Goal: Information Seeking & Learning: Check status

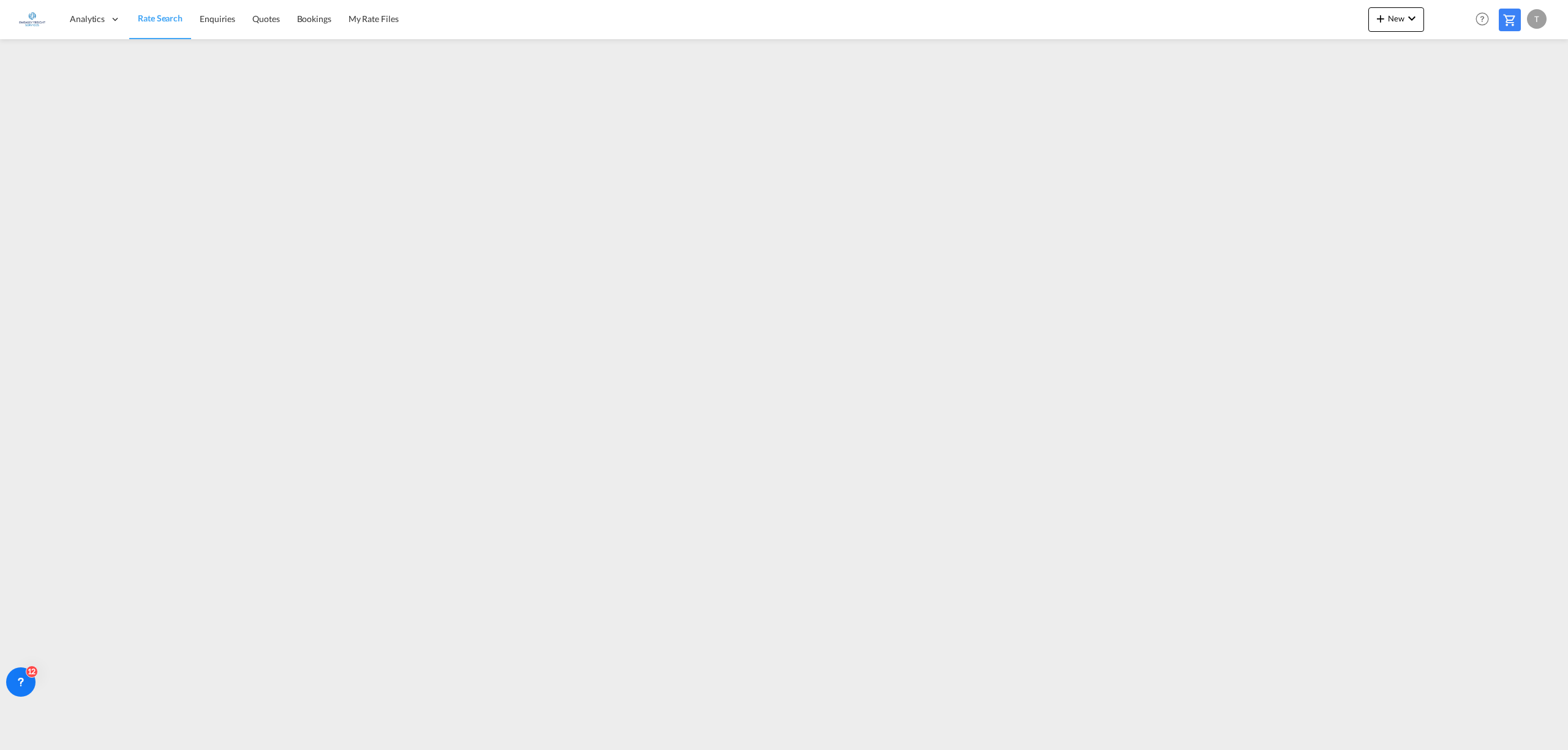
click at [142, 11] on link "Rate Search" at bounding box center [160, 19] width 62 height 40
click at [151, 11] on link "Rate Search" at bounding box center [160, 19] width 62 height 40
